Goal: Task Accomplishment & Management: Manage account settings

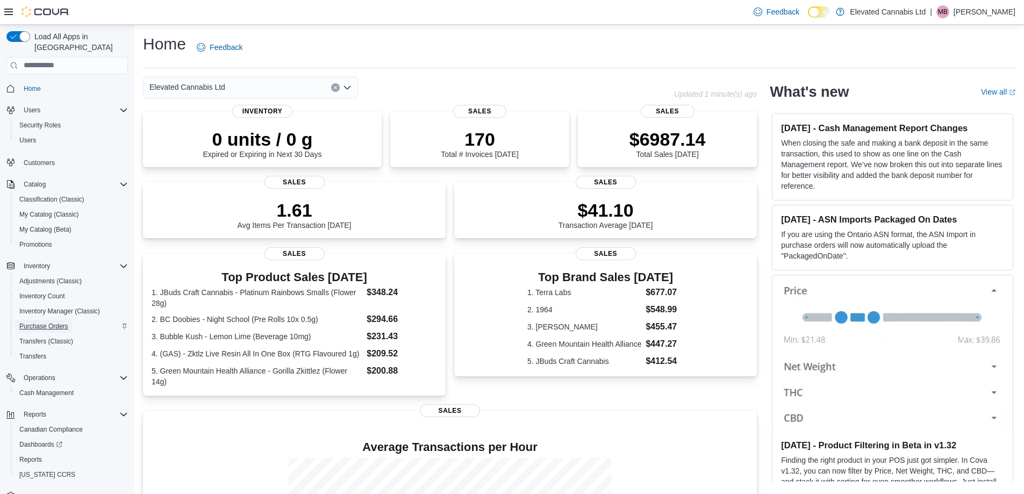
click at [55, 322] on span "Purchase Orders" at bounding box center [43, 326] width 49 height 9
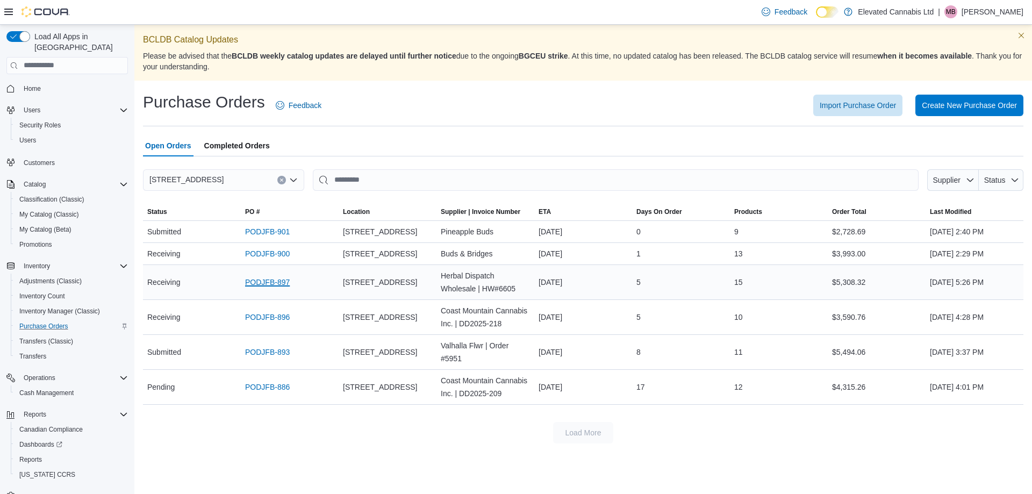
click at [275, 282] on link "PODJFB-897" at bounding box center [267, 282] width 45 height 13
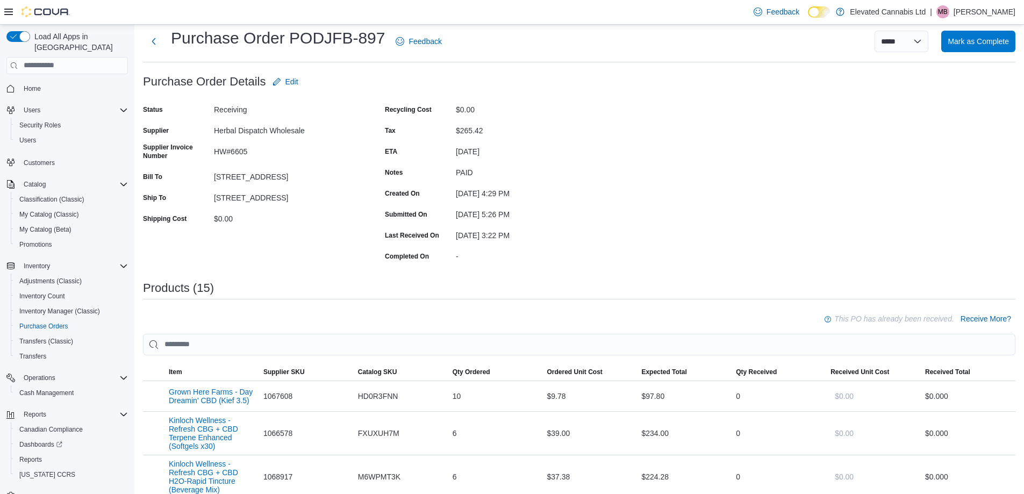
scroll to position [215, 0]
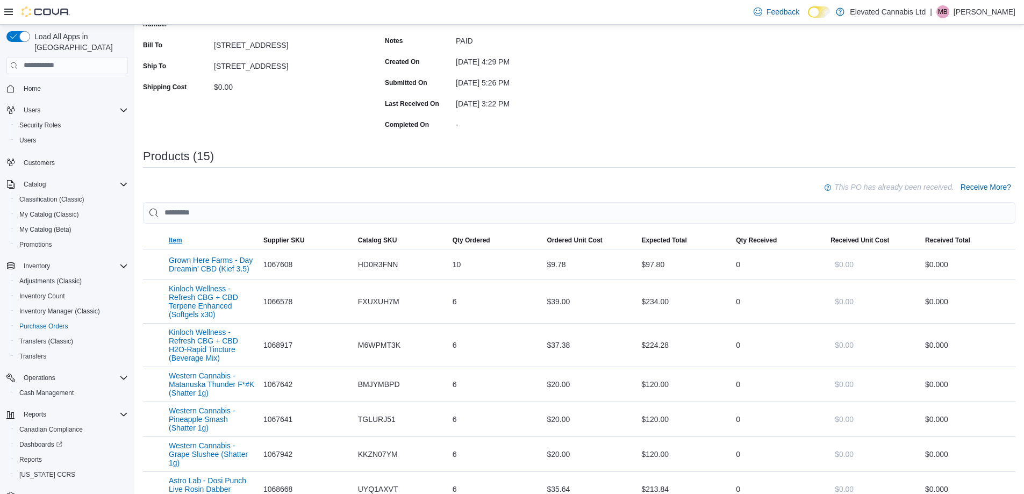
click at [175, 237] on span "Item" at bounding box center [175, 240] width 13 height 9
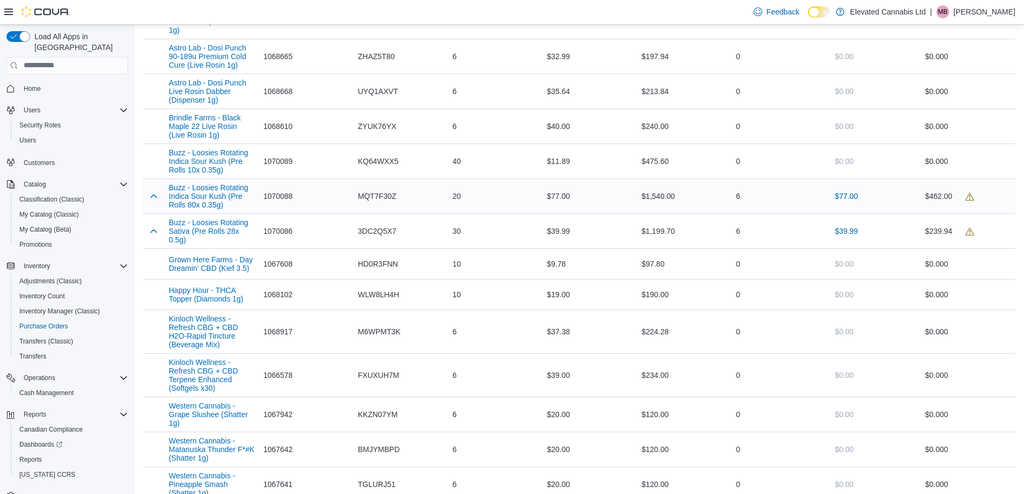
scroll to position [376, 0]
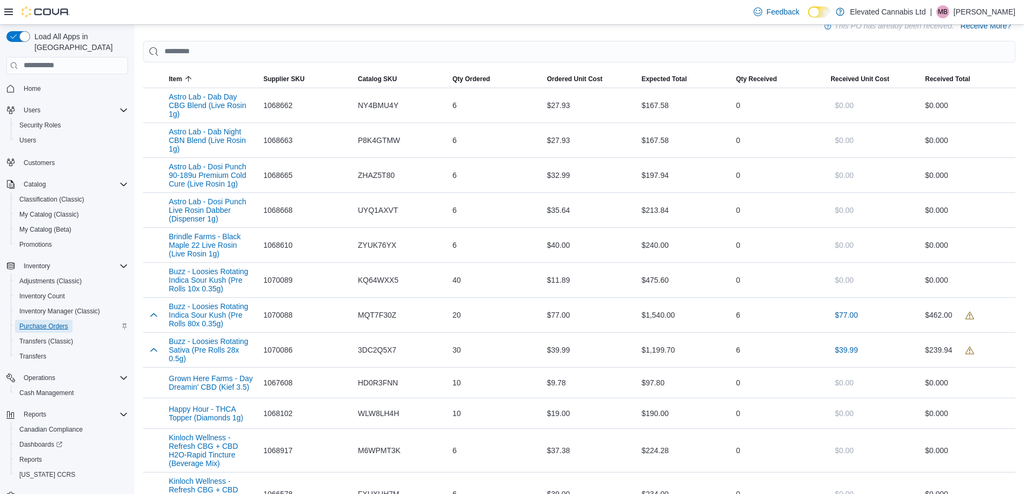
click at [41, 322] on span "Purchase Orders" at bounding box center [43, 326] width 49 height 9
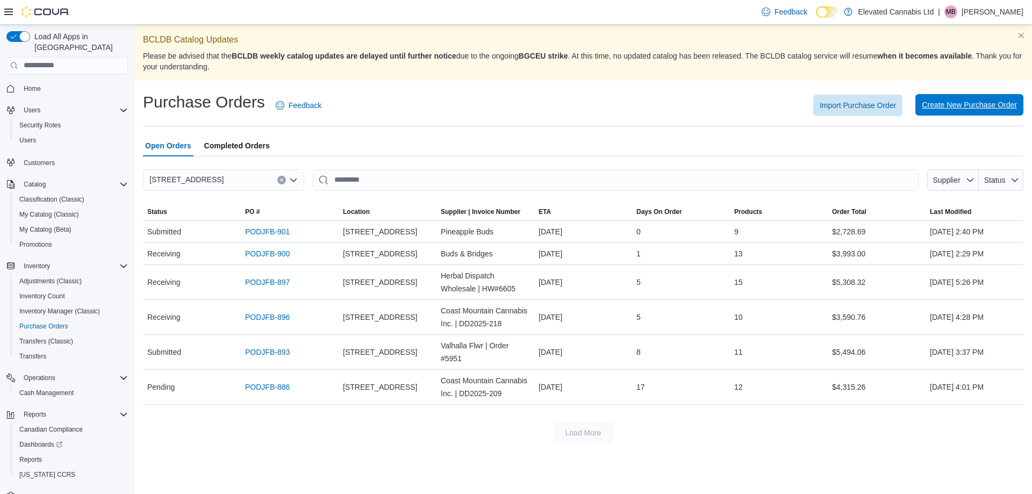
click at [955, 108] on span "Create New Purchase Order" at bounding box center [969, 104] width 95 height 11
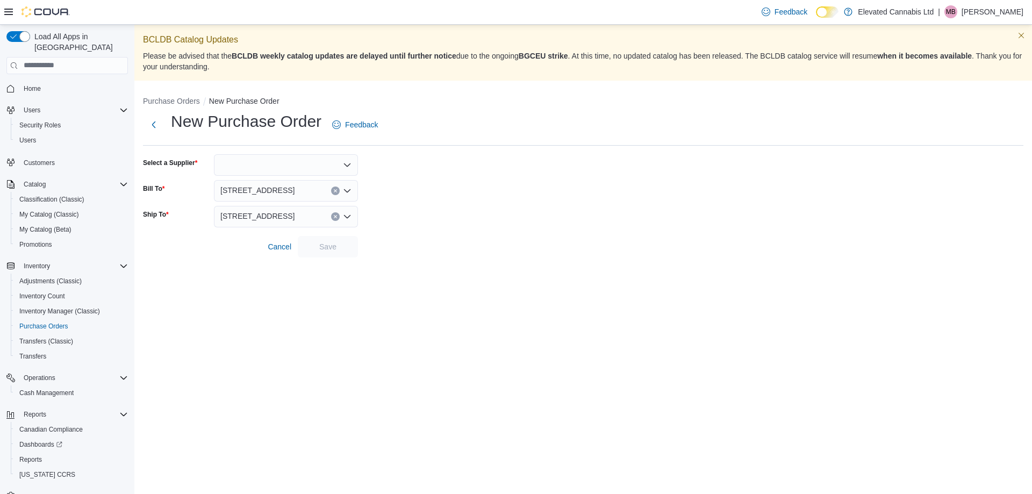
click at [234, 164] on div at bounding box center [286, 165] width 144 height 22
type input "***"
click at [250, 184] on span "1235009 BC LTD ( All Nations)" at bounding box center [292, 183] width 118 height 11
click at [336, 247] on span "Save" at bounding box center [327, 246] width 17 height 11
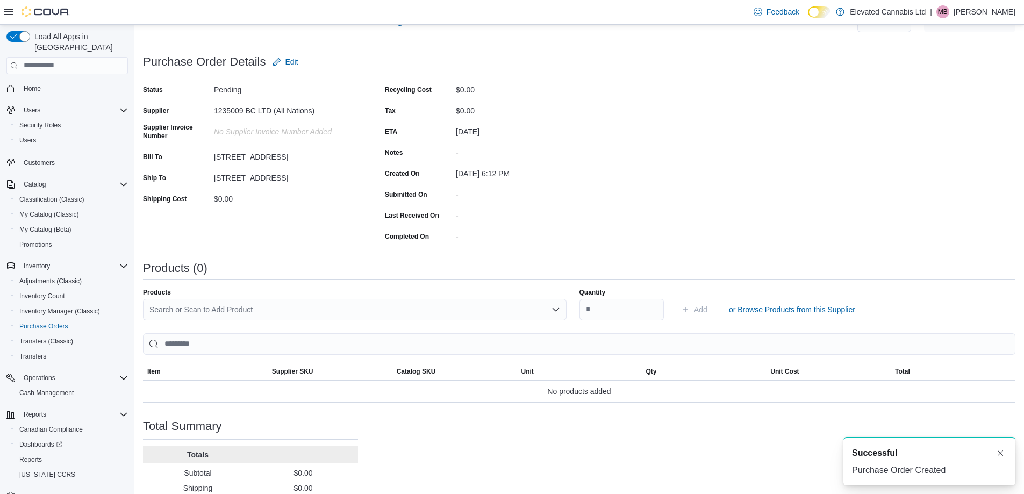
scroll to position [166, 0]
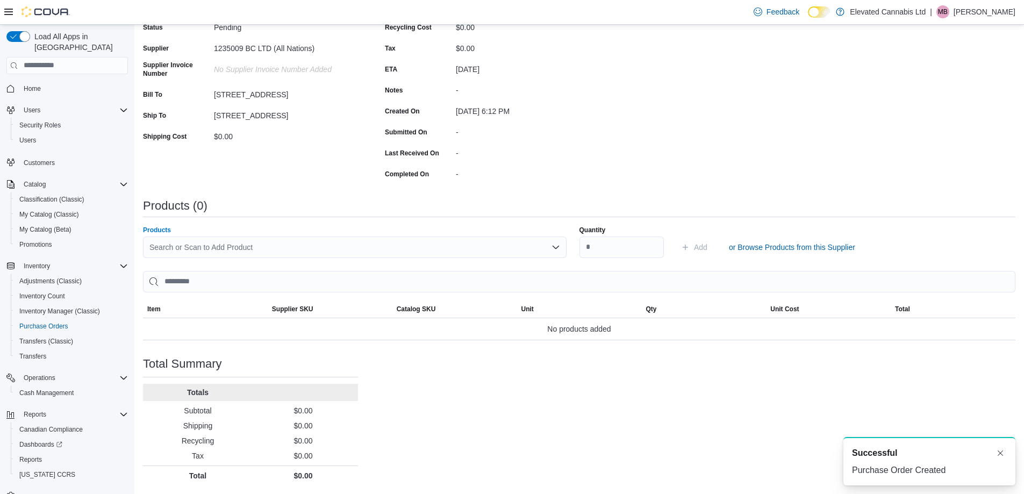
click at [249, 243] on div "Search or Scan to Add Product" at bounding box center [355, 248] width 424 height 22
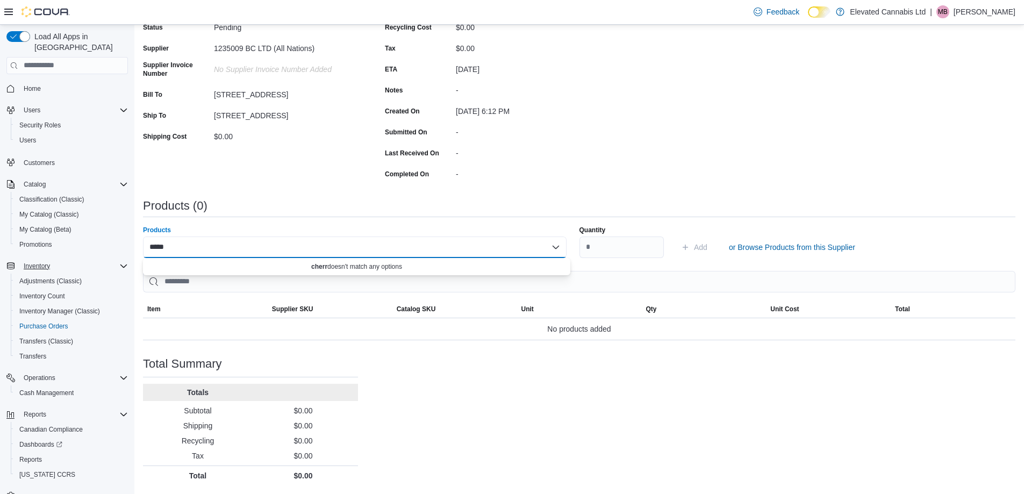
type input "******"
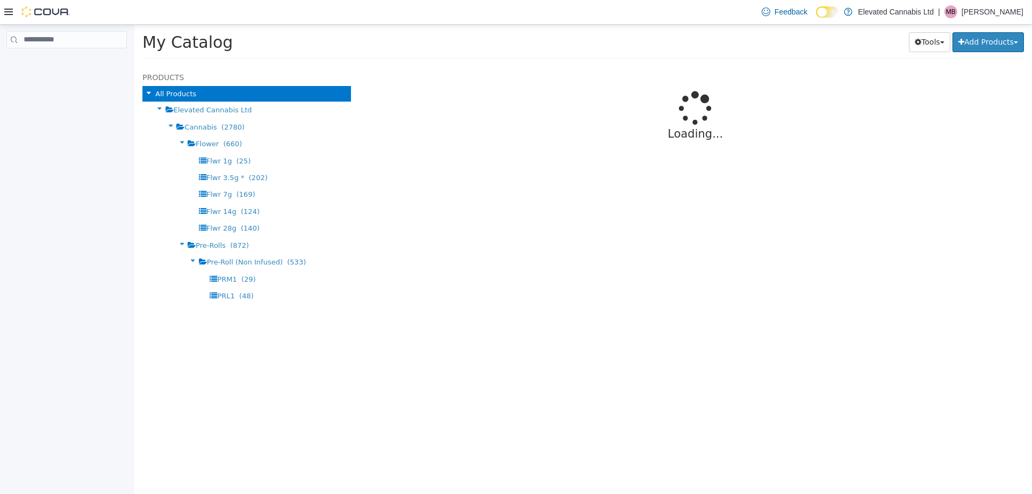
select select "**********"
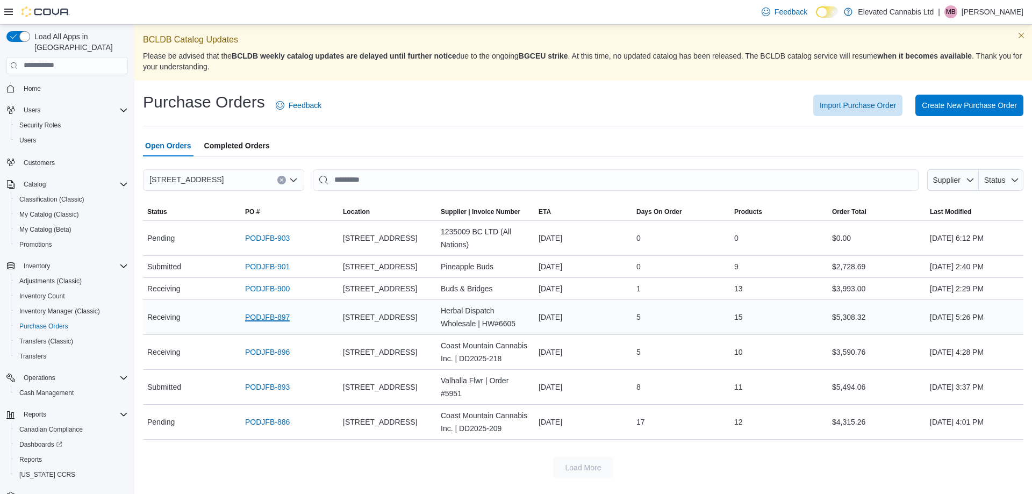
click at [276, 315] on link "PODJFB-897" at bounding box center [267, 317] width 45 height 13
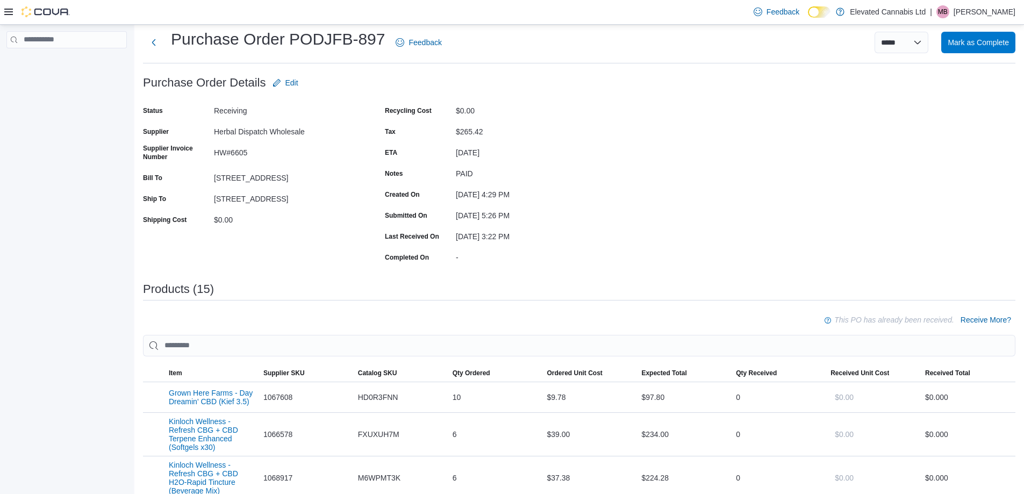
scroll to position [108, 0]
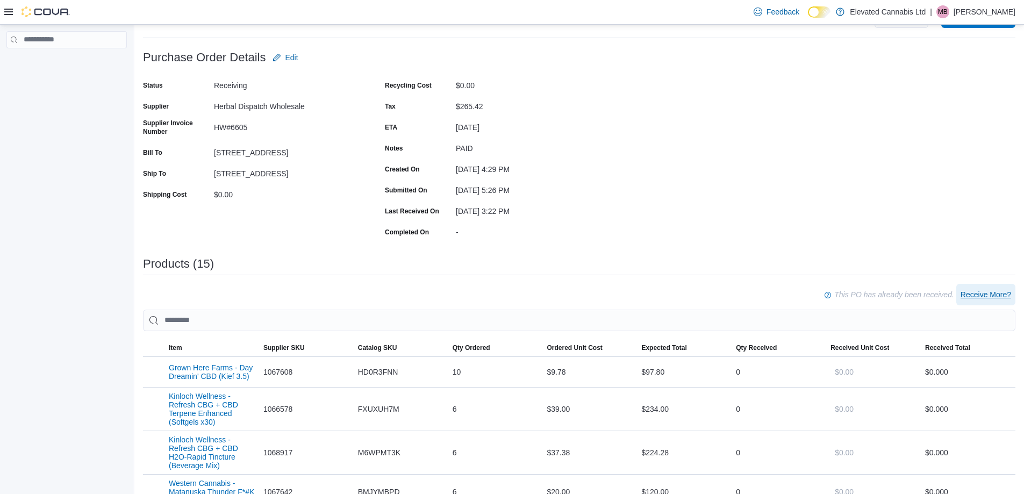
click at [1002, 292] on span "Receive More?" at bounding box center [986, 294] width 51 height 11
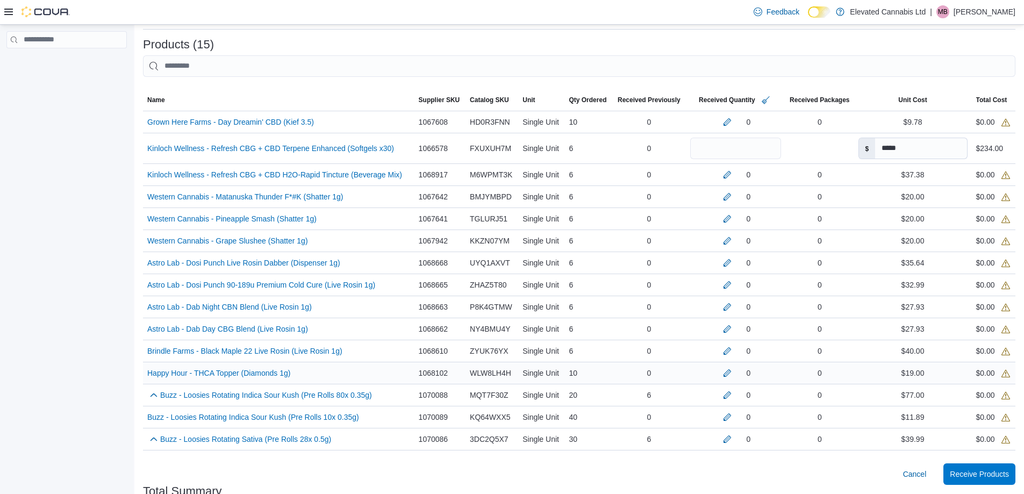
scroll to position [413, 0]
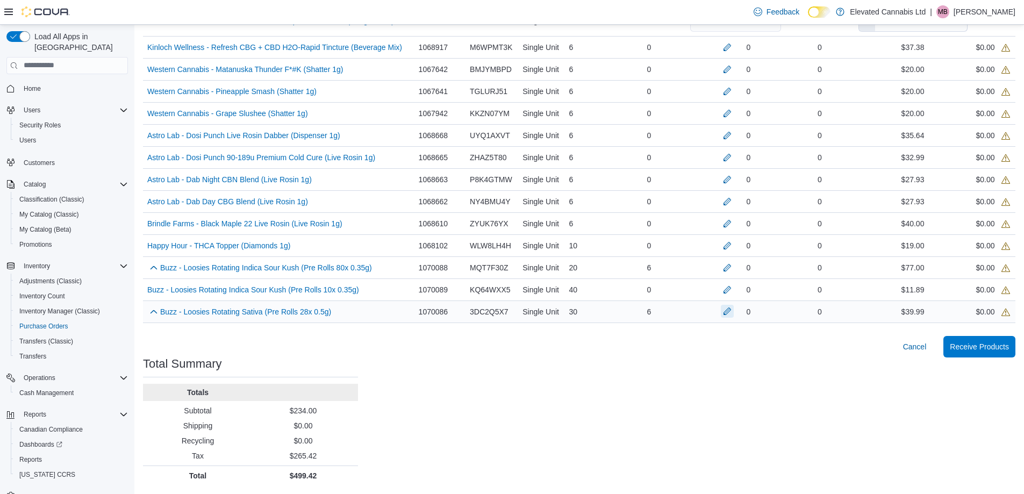
click at [723, 311] on button "button" at bounding box center [727, 311] width 13 height 13
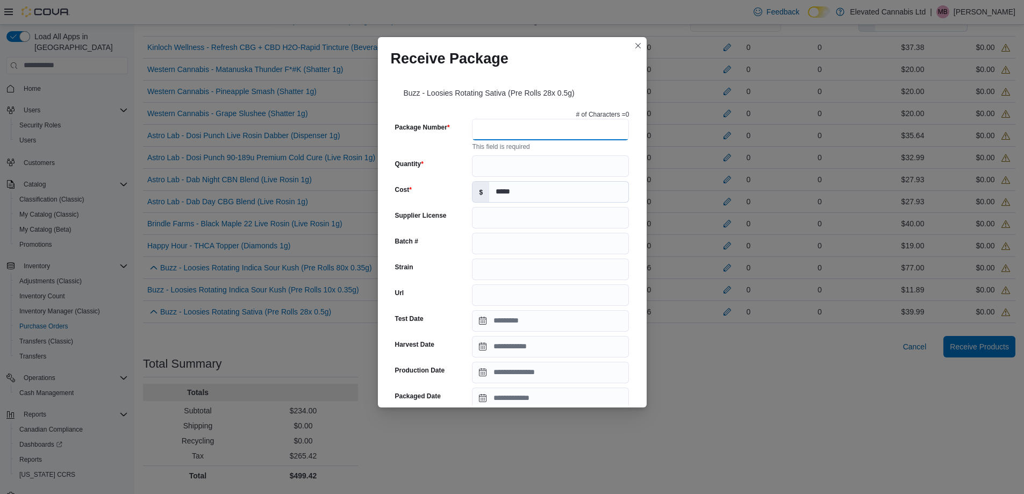
click at [491, 130] on input "Package Number" at bounding box center [550, 130] width 157 height 22
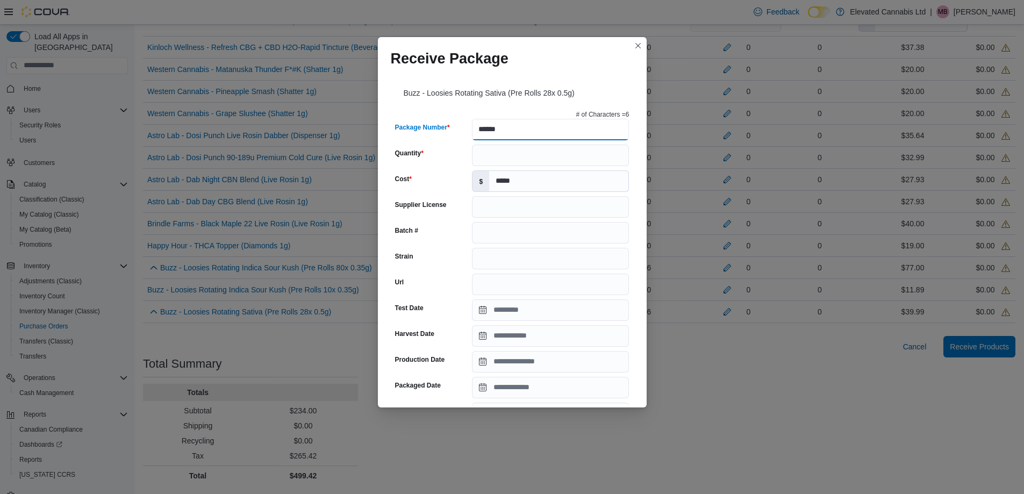
type input "******"
click at [485, 153] on input "Quantity" at bounding box center [550, 156] width 157 height 22
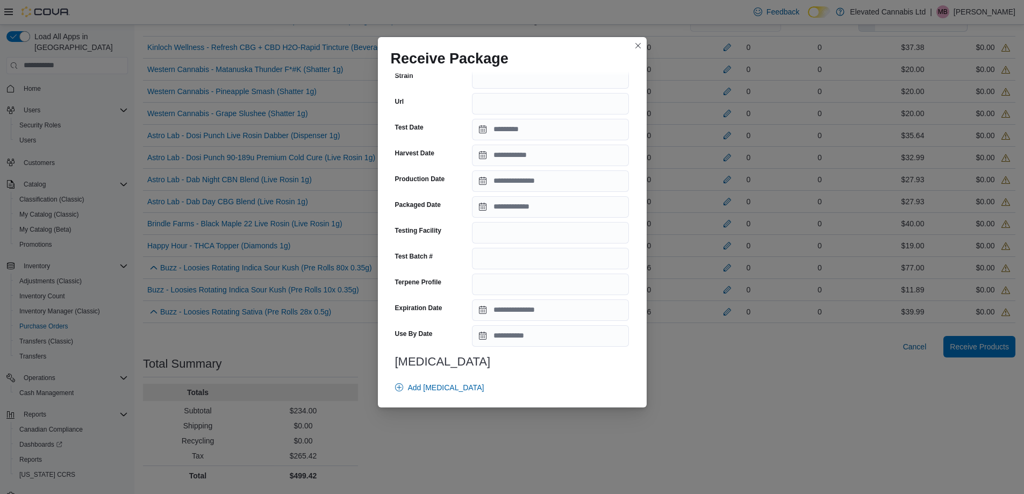
scroll to position [300, 0]
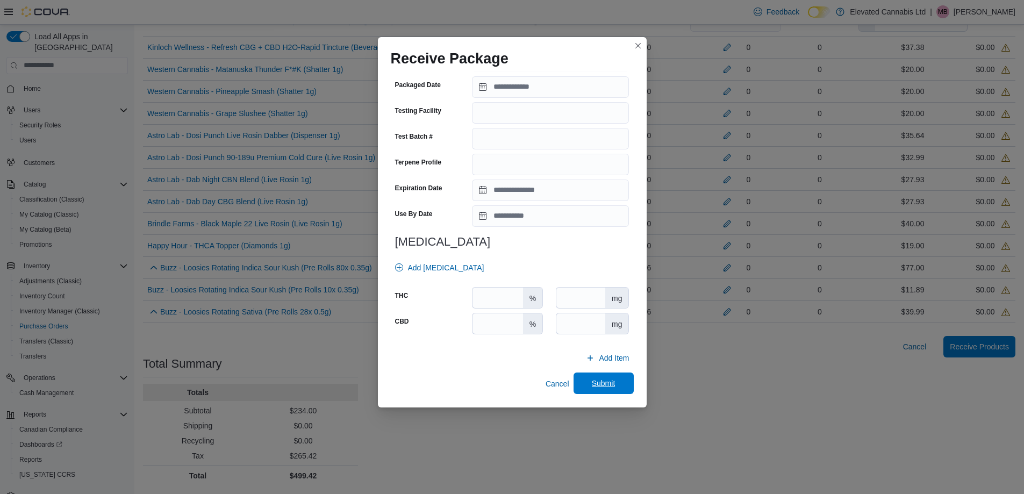
type input "**"
click at [592, 381] on span "Submit" at bounding box center [604, 383] width 24 height 11
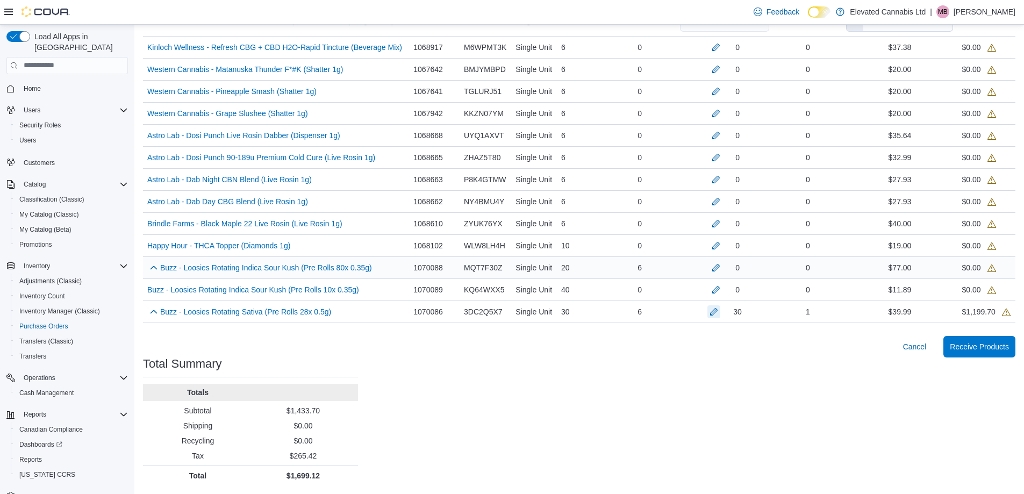
scroll to position [523, 0]
click at [260, 318] on link "Buzz - Loosies Rotating Sativa (Pre Rolls 28x 0.5g) (opens in a new tab or wind…" at bounding box center [245, 311] width 171 height 13
click at [999, 352] on span "Receive Products" at bounding box center [979, 346] width 59 height 11
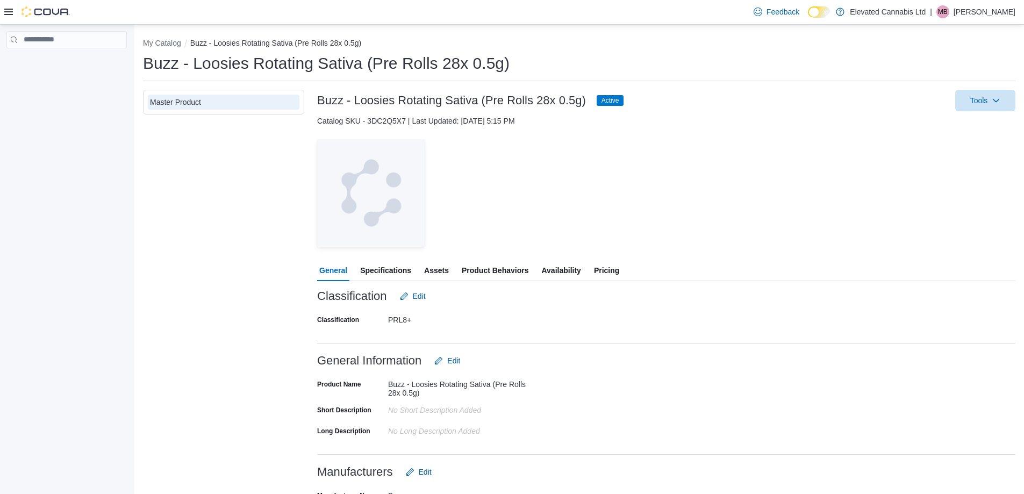
click at [605, 268] on span "Pricing" at bounding box center [606, 271] width 25 height 22
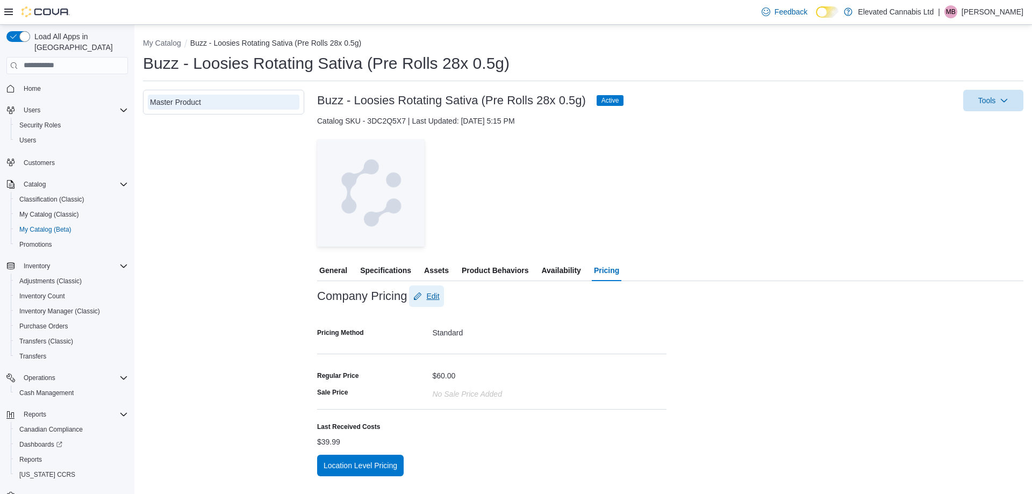
click at [437, 296] on span "Edit" at bounding box center [432, 296] width 13 height 11
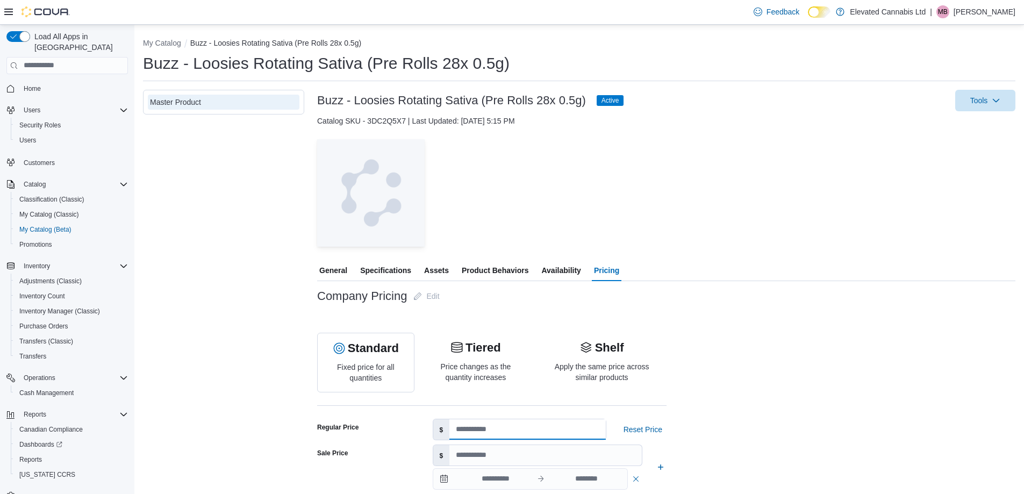
click at [477, 431] on input "**" at bounding box center [527, 429] width 156 height 20
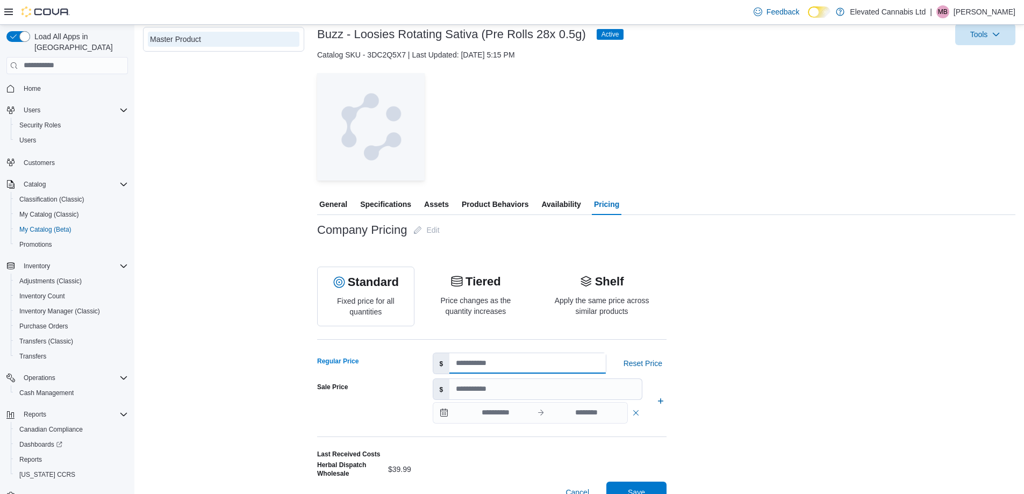
scroll to position [105, 0]
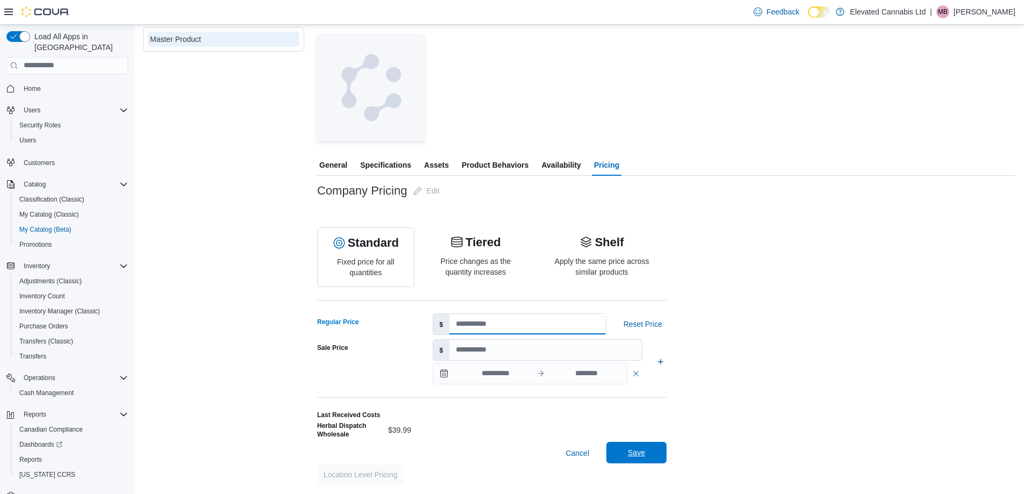
type input "**"
click at [647, 453] on span "Save" at bounding box center [636, 453] width 47 height 22
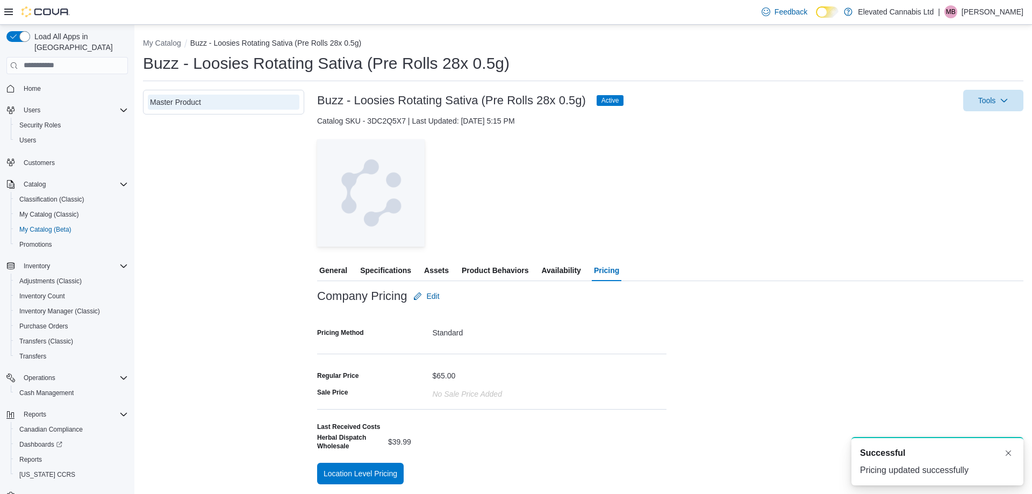
scroll to position [0, 0]
